Goal: Transaction & Acquisition: Purchase product/service

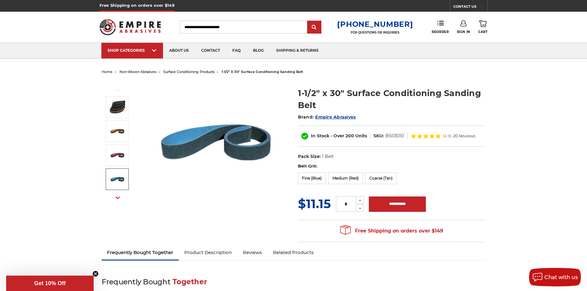
click at [116, 178] on img at bounding box center [117, 179] width 15 height 15
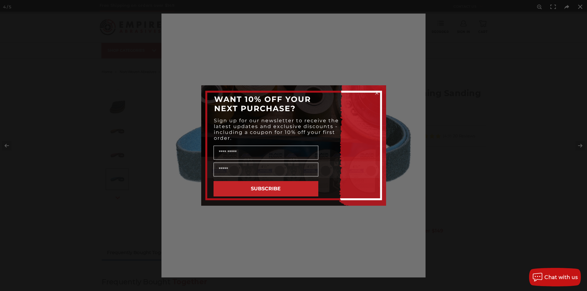
click at [376, 92] on icon "Close dialog" at bounding box center [377, 93] width 2 height 2
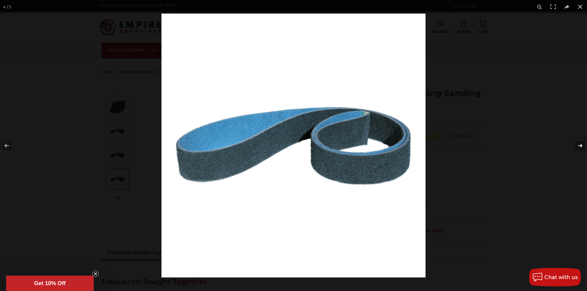
click at [581, 144] on button at bounding box center [577, 145] width 22 height 31
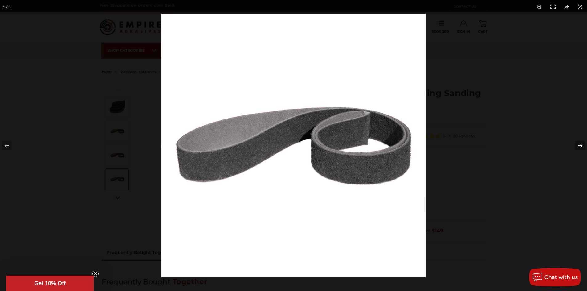
click at [581, 144] on button at bounding box center [577, 145] width 22 height 31
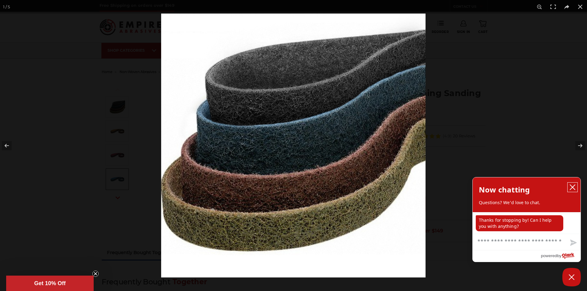
click at [574, 187] on icon "close chatbox" at bounding box center [573, 187] width 6 height 6
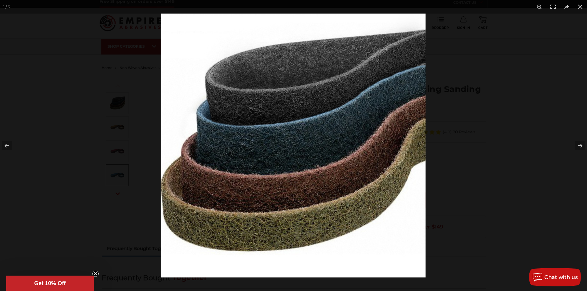
scroll to position [31, 0]
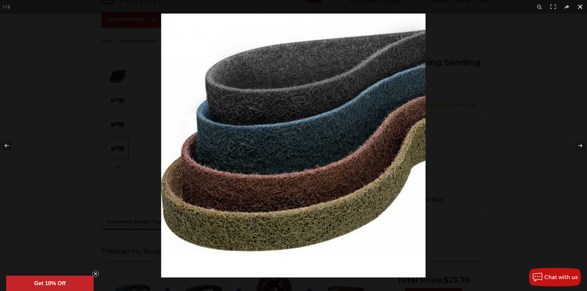
click at [582, 4] on button at bounding box center [581, 7] width 14 height 14
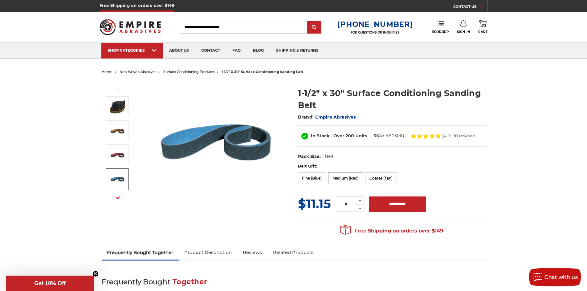
click at [349, 180] on label "Medium (Red)" at bounding box center [345, 179] width 35 height 12
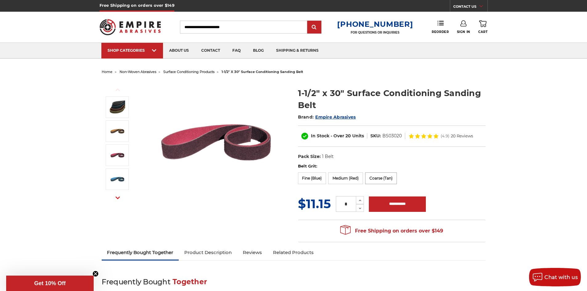
click at [380, 179] on label "Coarse (Tan)" at bounding box center [381, 179] width 32 height 12
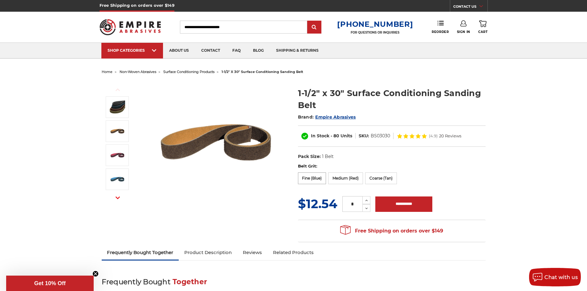
click at [306, 177] on label "Fine (Blue)" at bounding box center [312, 179] width 28 height 12
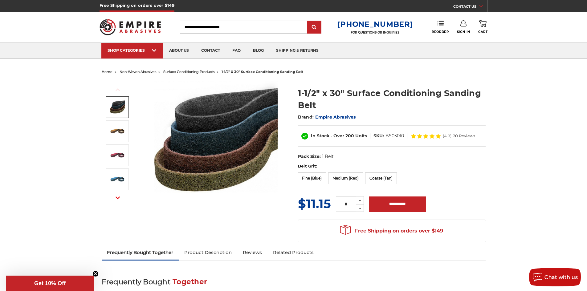
click at [116, 105] on img at bounding box center [117, 107] width 15 height 15
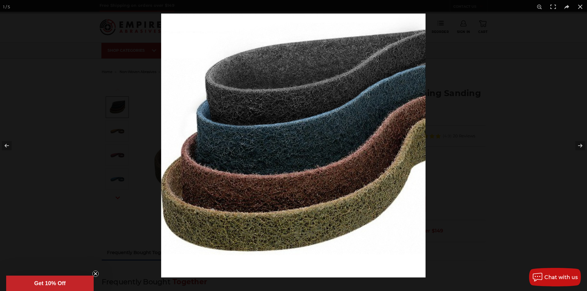
click at [257, 96] on img at bounding box center [293, 146] width 265 height 264
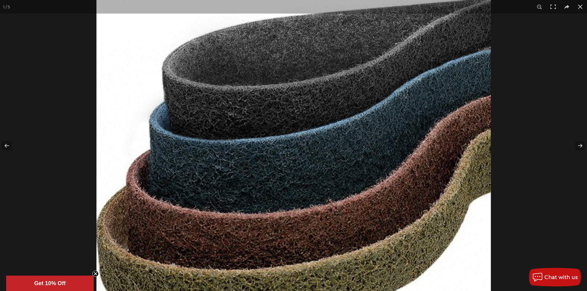
scroll to position [123, 0]
click at [115, 99] on img at bounding box center [294, 170] width 395 height 394
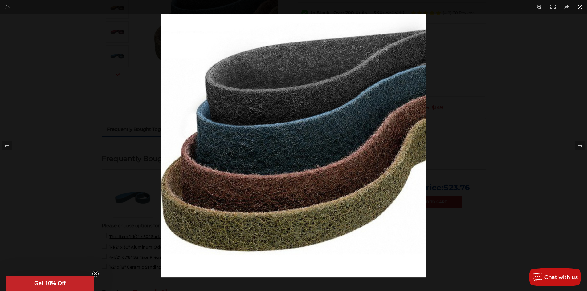
click at [581, 4] on button at bounding box center [581, 7] width 14 height 14
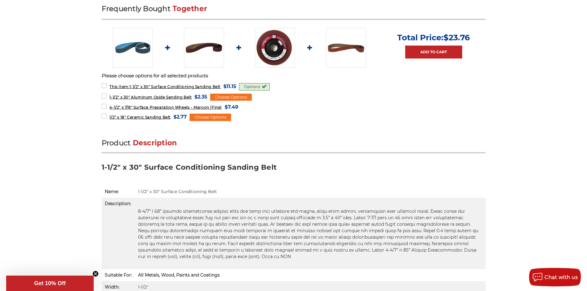
scroll to position [308, 0]
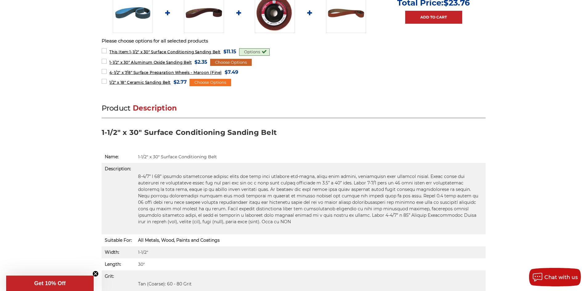
click at [224, 62] on div "Choose Options" at bounding box center [231, 62] width 42 height 7
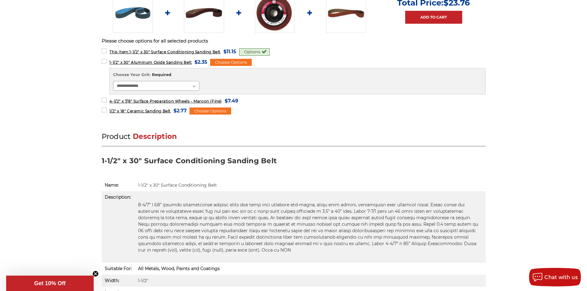
click at [183, 86] on select "**********" at bounding box center [156, 86] width 86 height 10
select select "****"
click at [113, 81] on select "**********" at bounding box center [156, 86] width 86 height 10
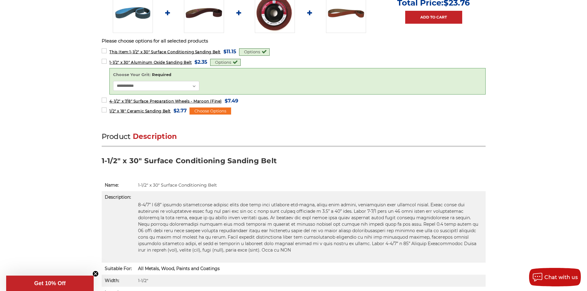
click at [255, 84] on div "**********" at bounding box center [297, 81] width 369 height 19
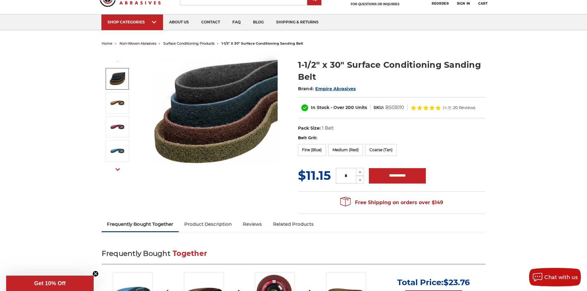
scroll to position [0, 0]
